Goal: Information Seeking & Learning: Learn about a topic

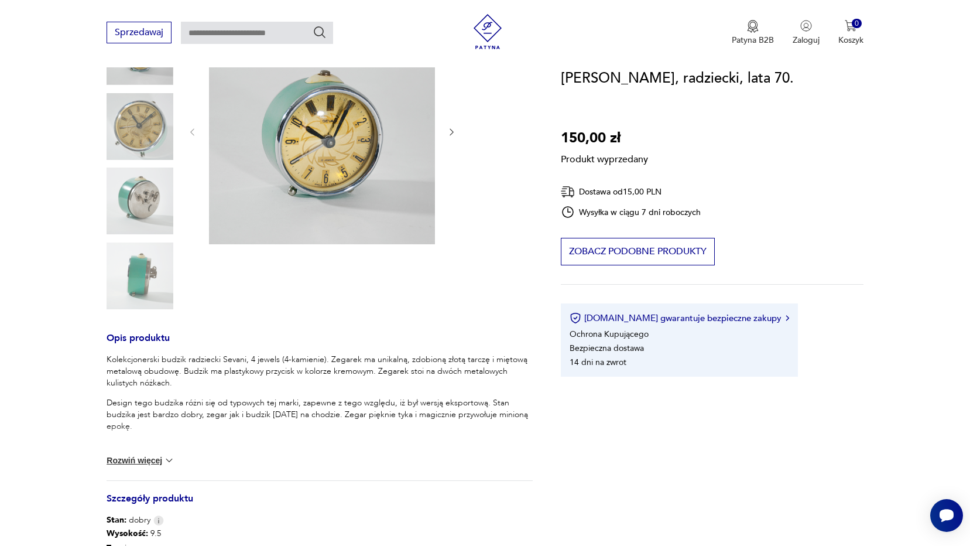
scroll to position [176, 0]
click at [145, 458] on button "Rozwiń więcej" at bounding box center [141, 460] width 68 height 12
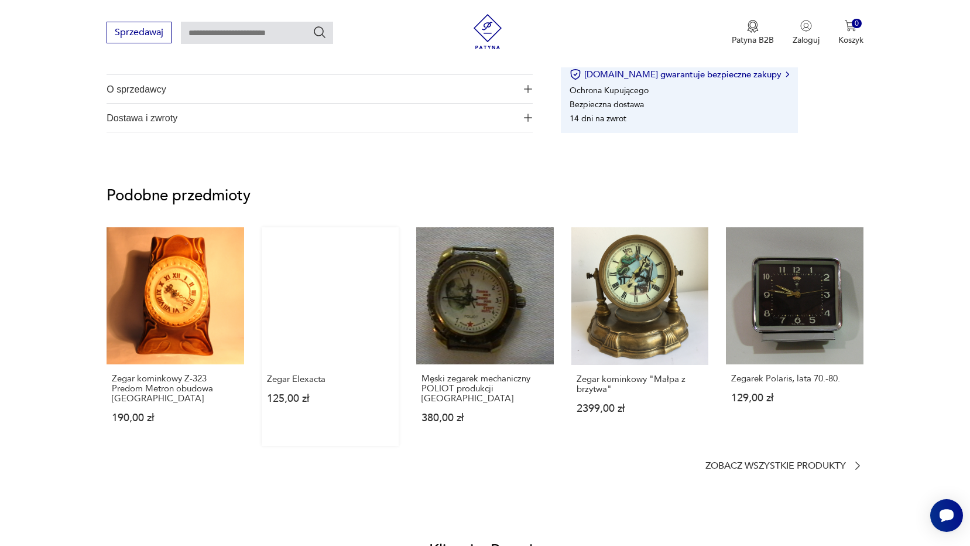
scroll to position [820, 0]
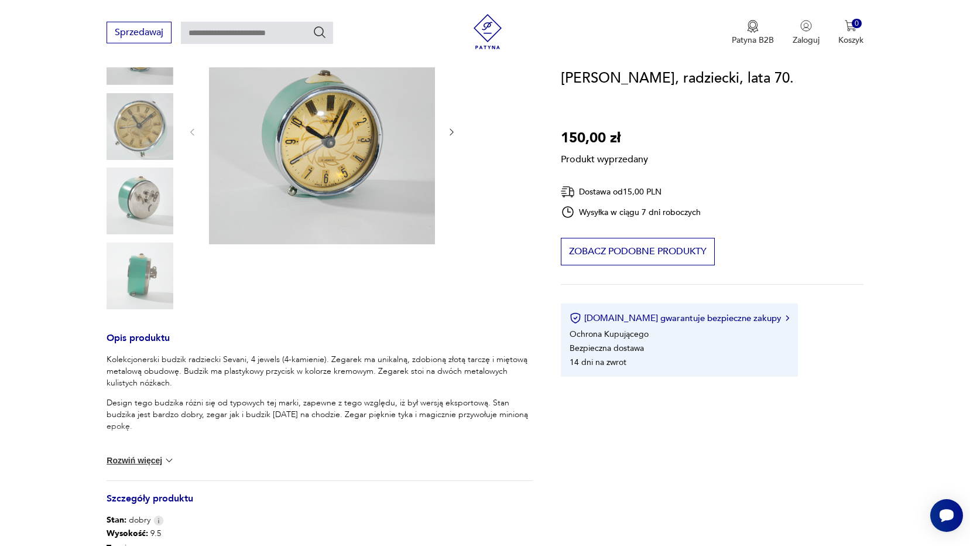
scroll to position [234, 0]
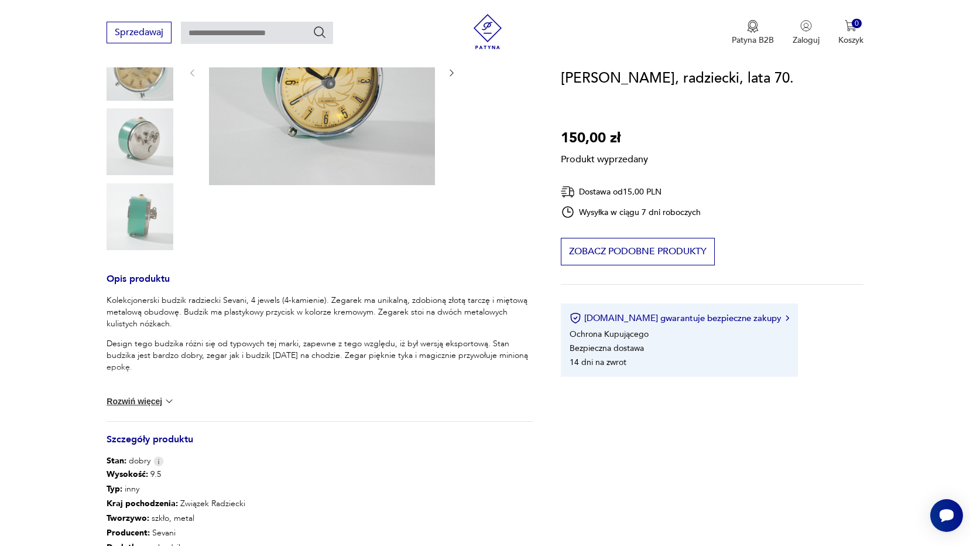
click at [141, 399] on button "Rozwiń więcej" at bounding box center [141, 401] width 68 height 12
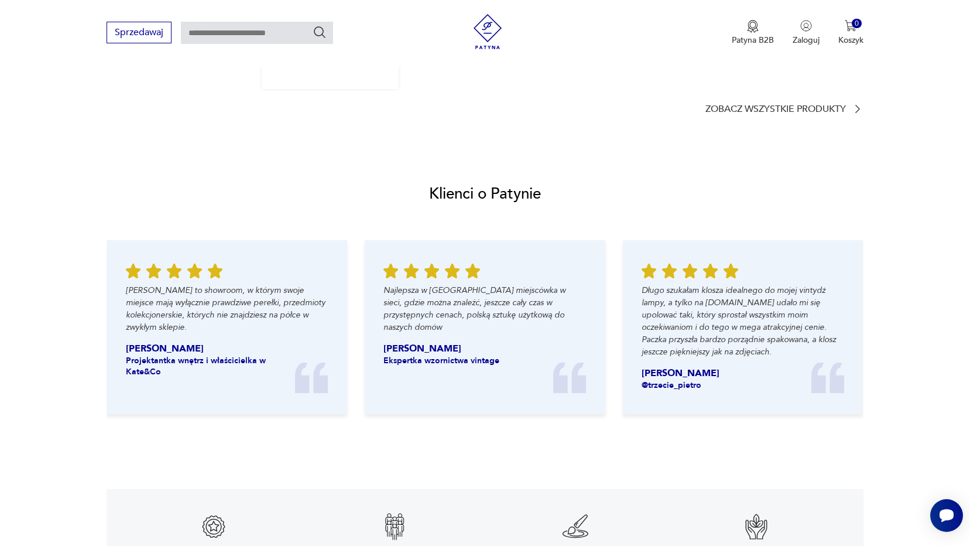
scroll to position [1229, 0]
